Goal: Find specific page/section: Find specific page/section

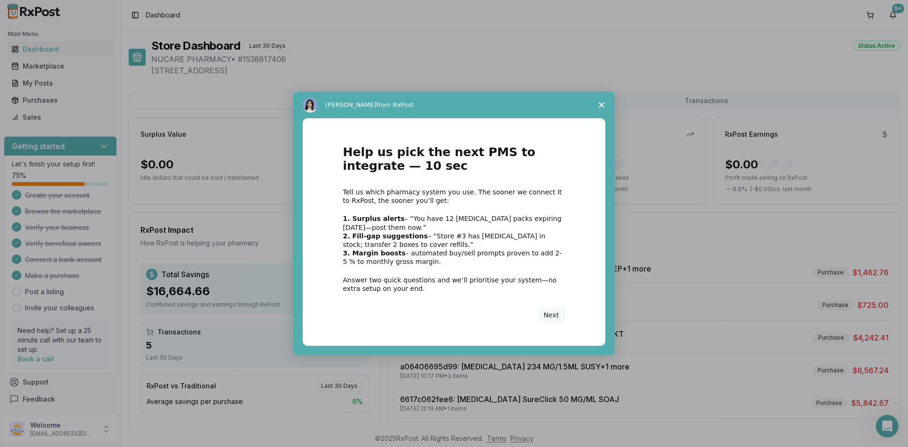
drag, startPoint x: 554, startPoint y: 313, endPoint x: 604, endPoint y: 125, distance: 194.3
click at [614, 126] on div "Help us pick the next PMS to integrate — 10 sec Tell us which pharmacy system y…" at bounding box center [454, 236] width 322 height 237
click at [605, 106] on span "Close survey" at bounding box center [602, 105] width 26 height 26
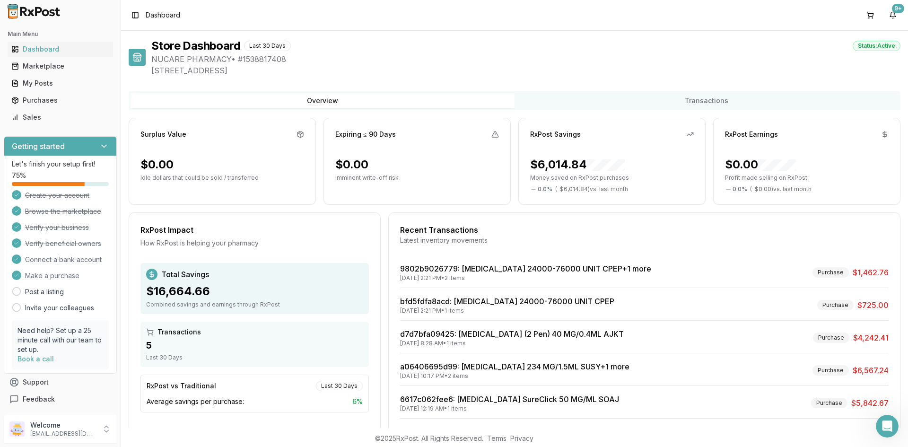
drag, startPoint x: 62, startPoint y: 66, endPoint x: 123, endPoint y: 65, distance: 61.0
click at [62, 66] on div "Marketplace" at bounding box center [60, 65] width 98 height 9
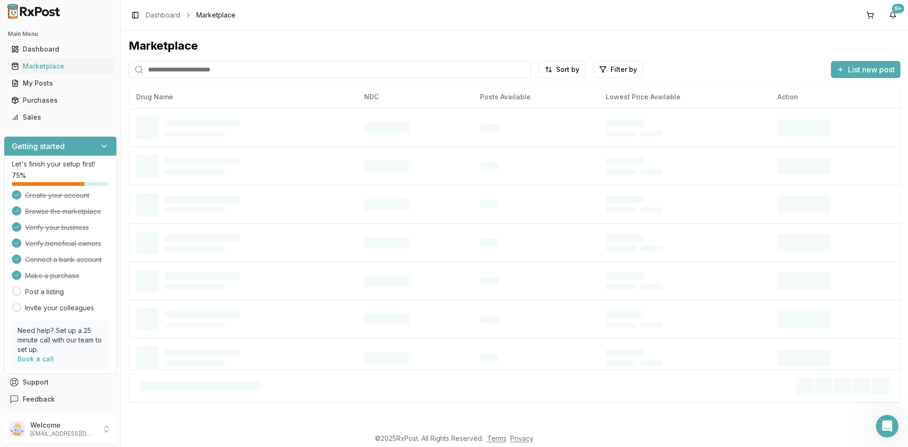
click at [305, 71] on input "search" at bounding box center [330, 69] width 403 height 17
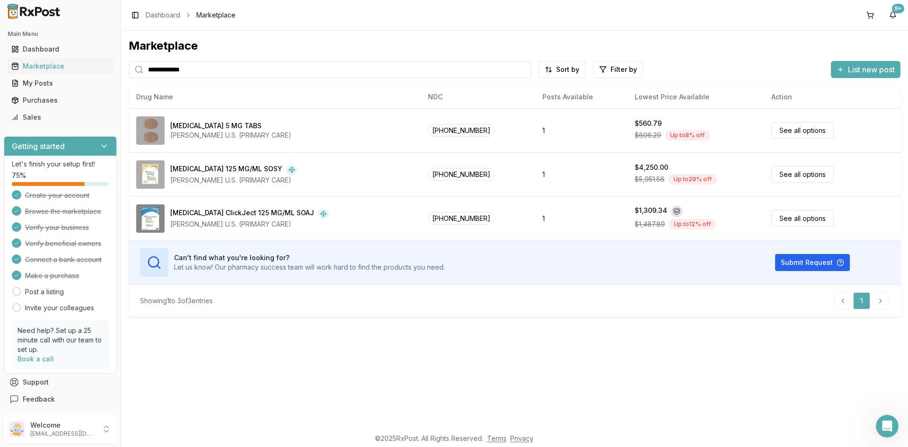
type input "**********"
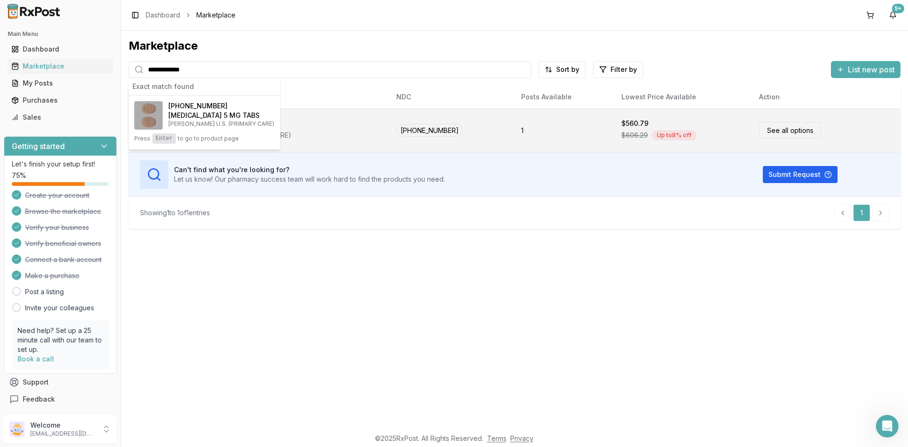
click at [593, 122] on td "1" at bounding box center [564, 130] width 100 height 44
